Goal: Task Accomplishment & Management: Manage account settings

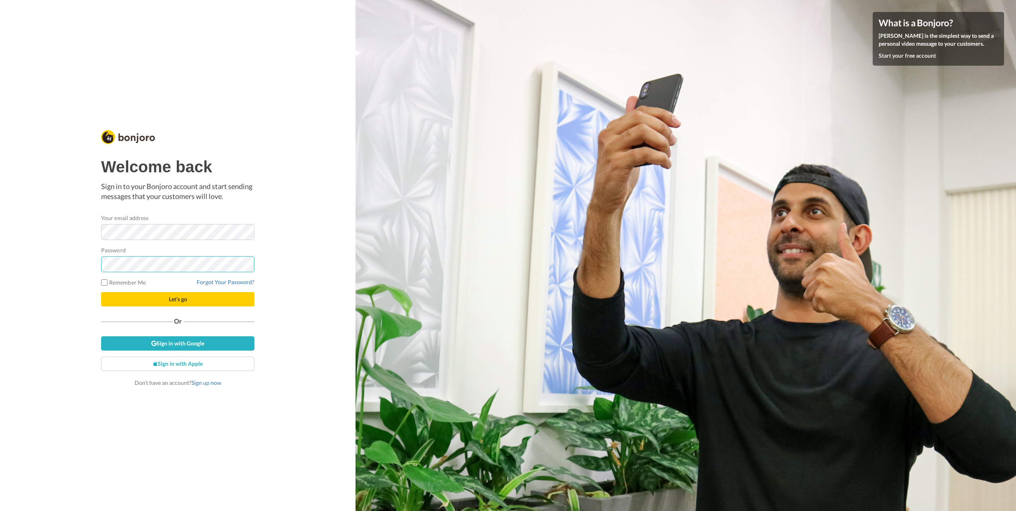
click at [101, 292] on button "Let's go" at bounding box center [177, 299] width 153 height 14
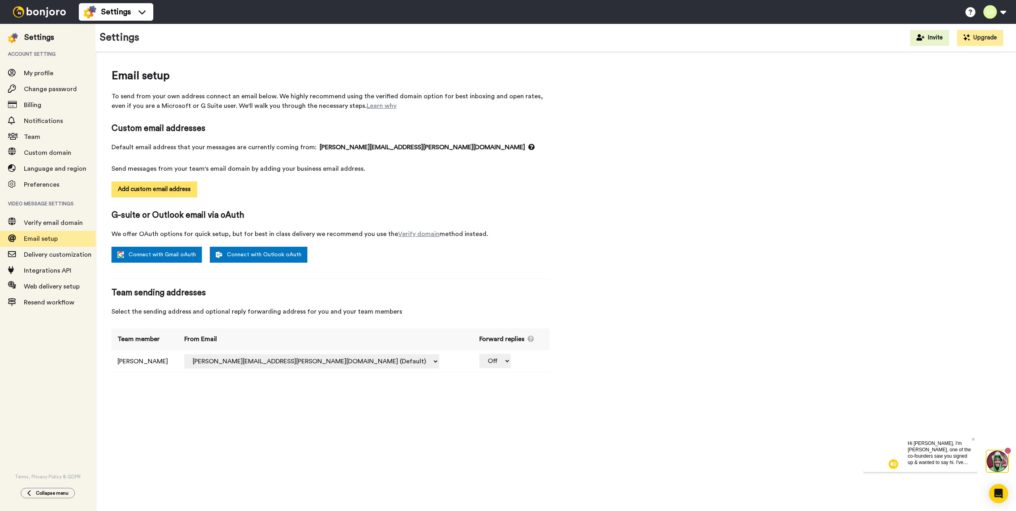
click at [166, 186] on button "Add custom email address" at bounding box center [154, 190] width 86 height 16
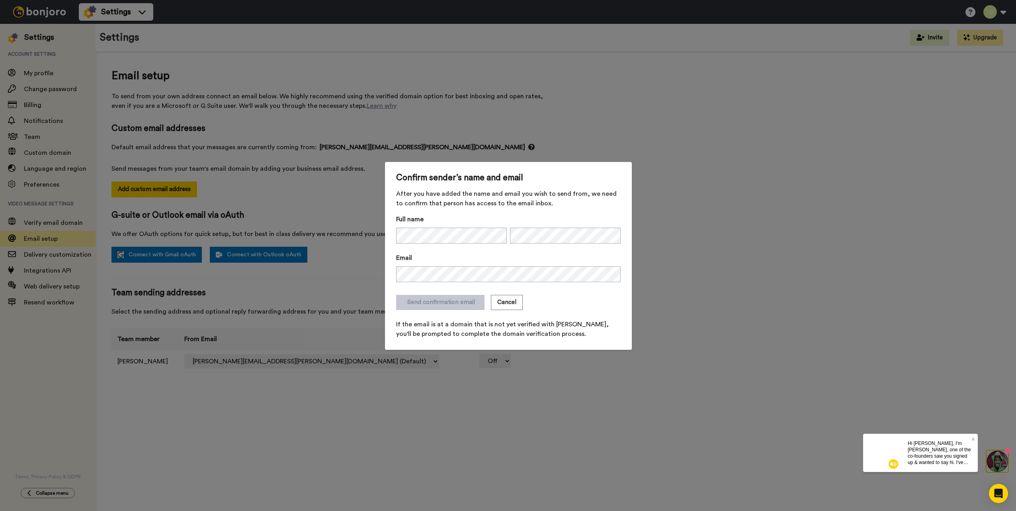
click at [424, 246] on form "Full name Email Send confirmation email Cancel If the email is at a domain that…" at bounding box center [508, 277] width 225 height 124
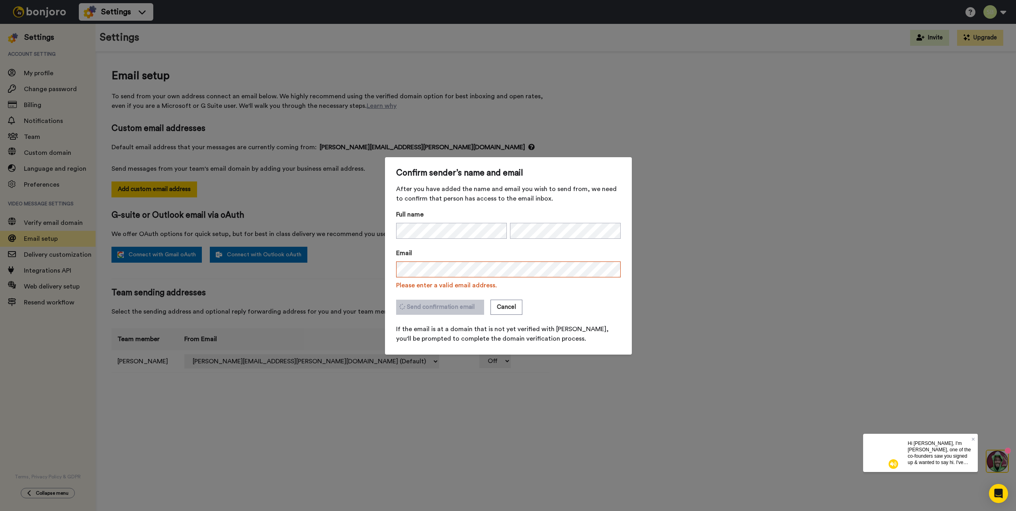
click at [555, 307] on div "Send confirmation email Cancel" at bounding box center [508, 307] width 225 height 15
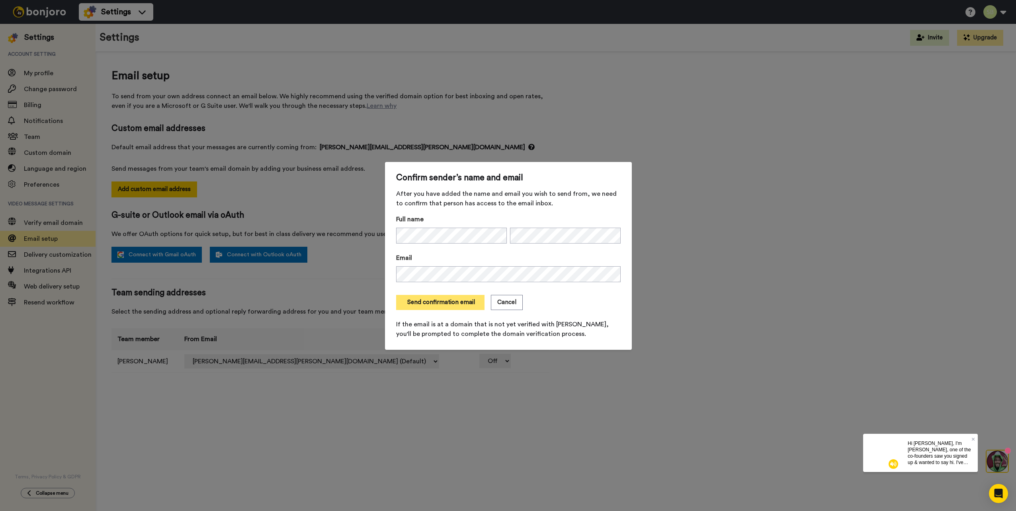
click at [441, 300] on button "Send confirmation email" at bounding box center [440, 302] width 88 height 15
